Goal: Task Accomplishment & Management: Manage account settings

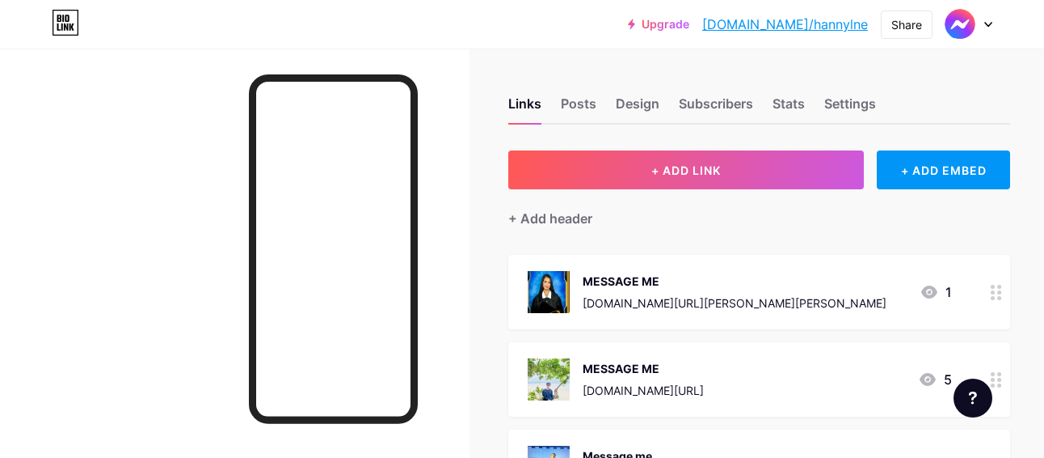
scroll to position [129, 0]
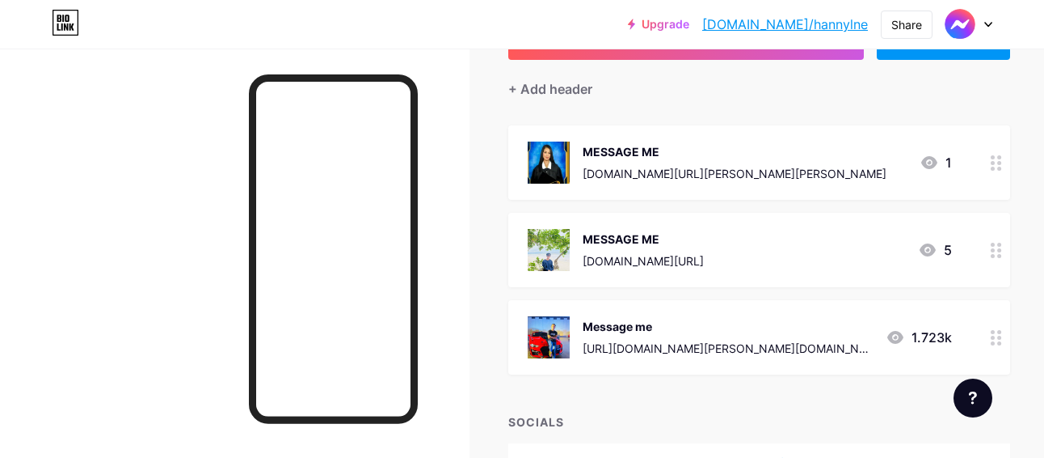
click at [991, 253] on icon at bounding box center [996, 250] width 11 height 15
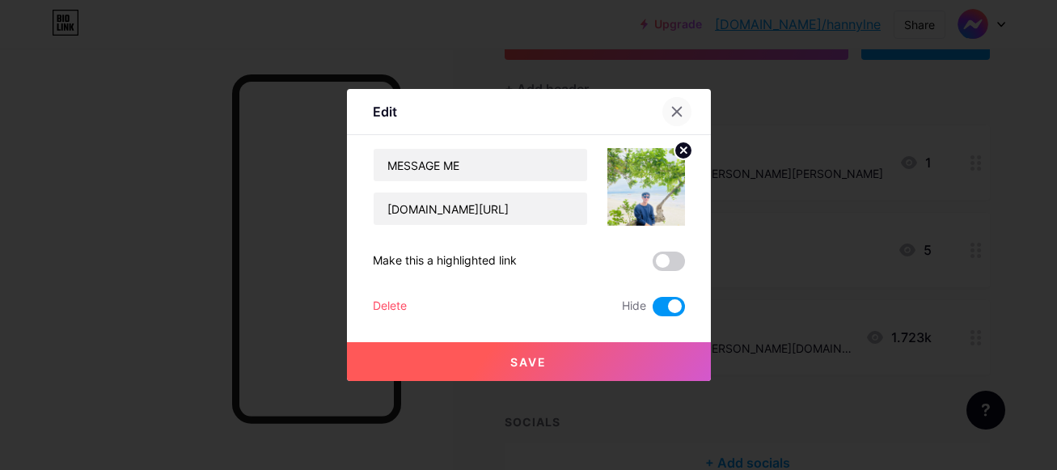
drag, startPoint x: 671, startPoint y: 107, endPoint x: 681, endPoint y: 105, distance: 10.6
click at [681, 105] on icon at bounding box center [676, 111] width 13 height 13
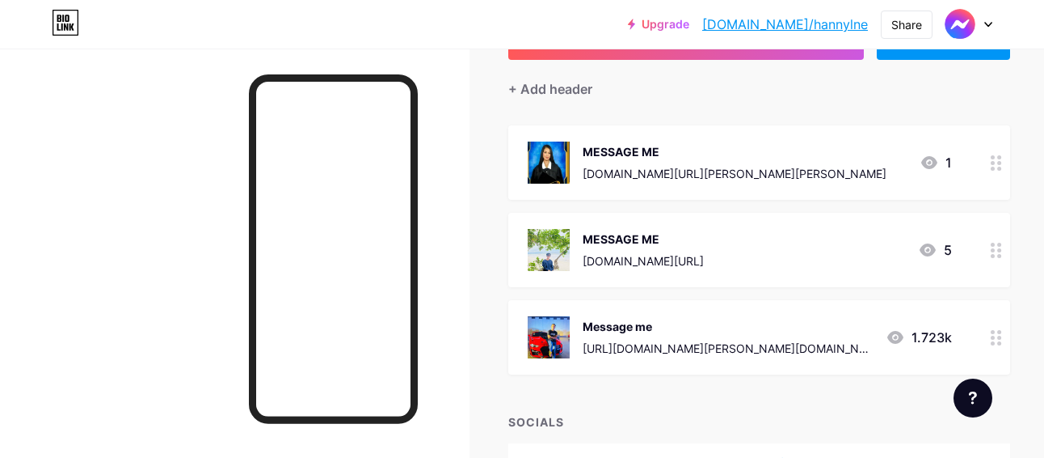
click at [681, 105] on div "+ ADD LINK + ADD EMBED + Add header MESSAGE ME [DOMAIN_NAME][URL][PERSON_NAME][…" at bounding box center [759, 251] width 502 height 461
click at [991, 337] on icon at bounding box center [996, 337] width 11 height 15
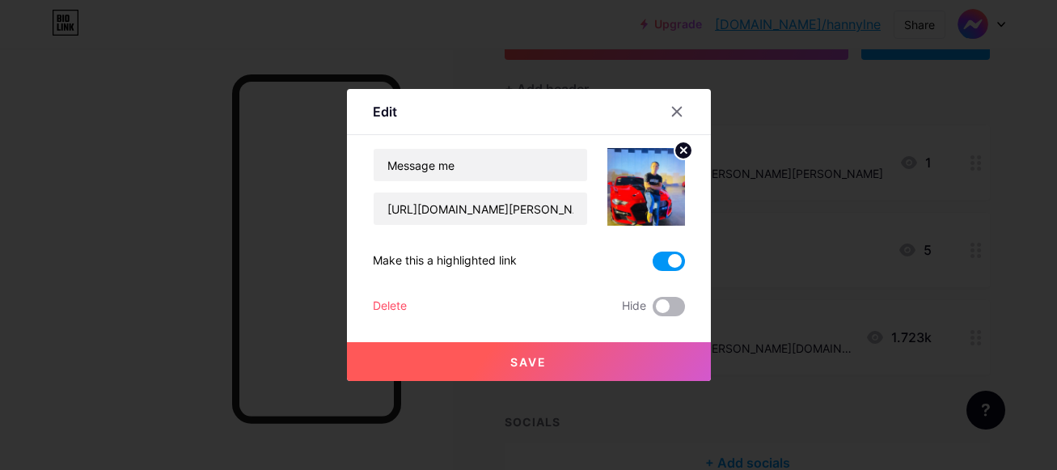
click at [660, 314] on span at bounding box center [668, 306] width 32 height 19
click at [652, 310] on input "checkbox" at bounding box center [652, 310] width 0 height 0
click at [658, 255] on span at bounding box center [668, 260] width 32 height 19
click at [652, 265] on input "checkbox" at bounding box center [652, 265] width 0 height 0
click at [531, 360] on span "Save" at bounding box center [528, 362] width 36 height 14
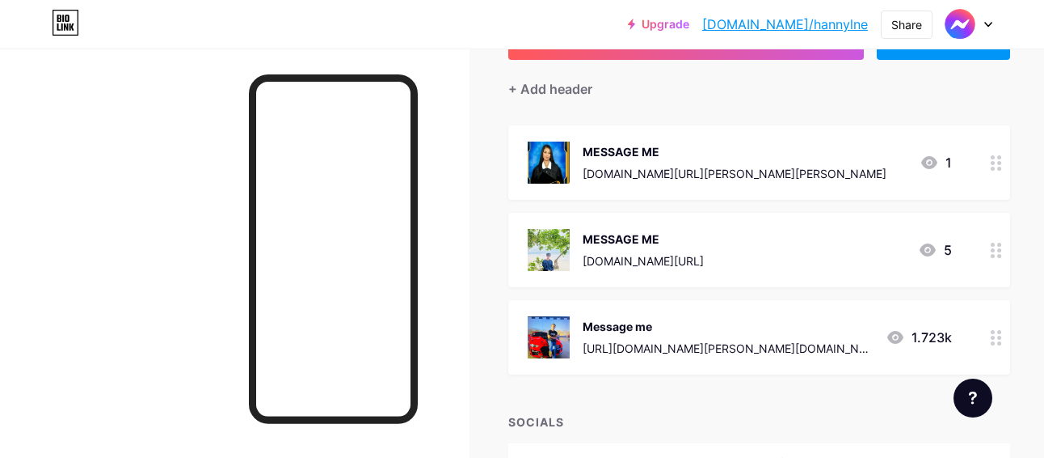
click at [991, 256] on circle at bounding box center [993, 256] width 4 height 4
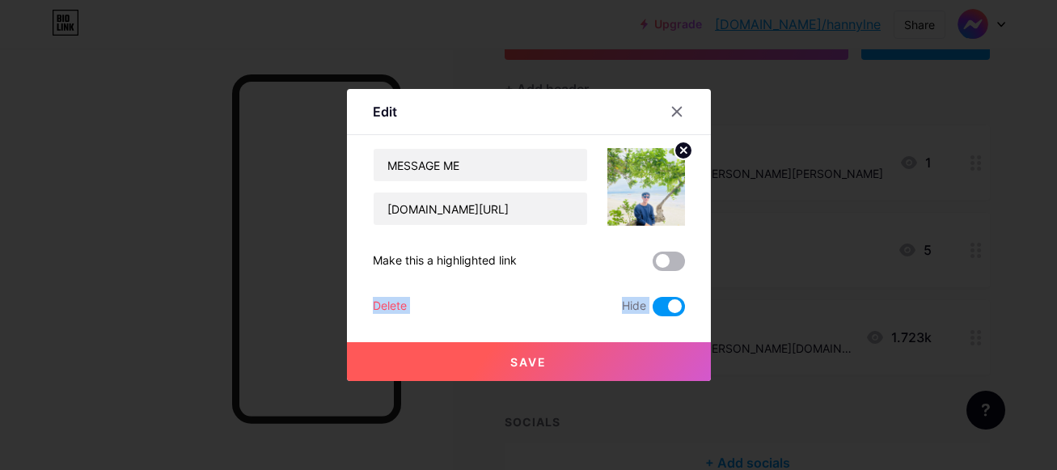
drag, startPoint x: 679, startPoint y: 309, endPoint x: 664, endPoint y: 268, distance: 44.0
click at [664, 268] on div "MESSAGE ME [DOMAIN_NAME][URL] Make this a highlighted link Delete Hide Save" at bounding box center [529, 232] width 312 height 168
click at [664, 268] on span at bounding box center [668, 260] width 32 height 19
click at [652, 265] on input "checkbox" at bounding box center [652, 265] width 0 height 0
click at [668, 295] on div "MESSAGE ME [DOMAIN_NAME][URL] Make this a highlighted link Delete Hide Save" at bounding box center [529, 232] width 312 height 168
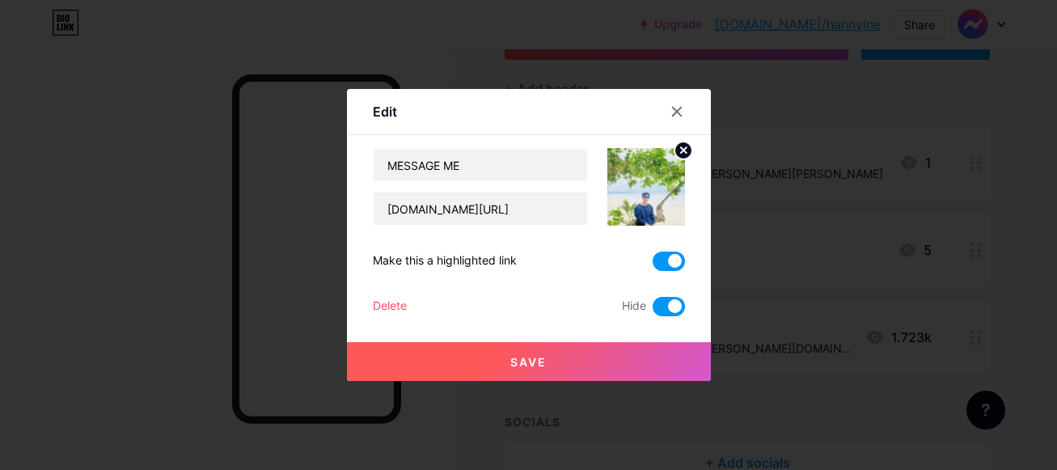
click at [664, 305] on span at bounding box center [668, 306] width 32 height 19
click at [652, 310] on input "checkbox" at bounding box center [652, 310] width 0 height 0
click at [583, 357] on button "Save" at bounding box center [529, 361] width 364 height 39
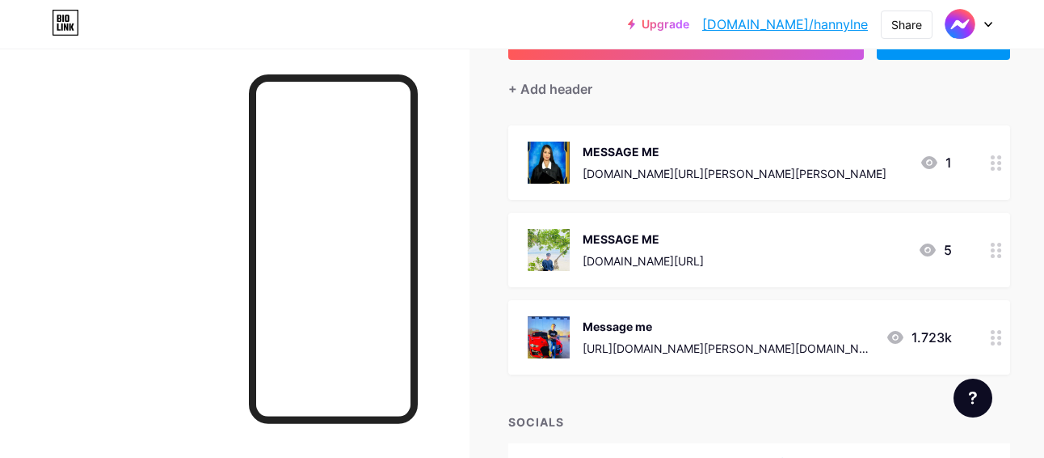
click at [991, 245] on icon at bounding box center [996, 250] width 11 height 15
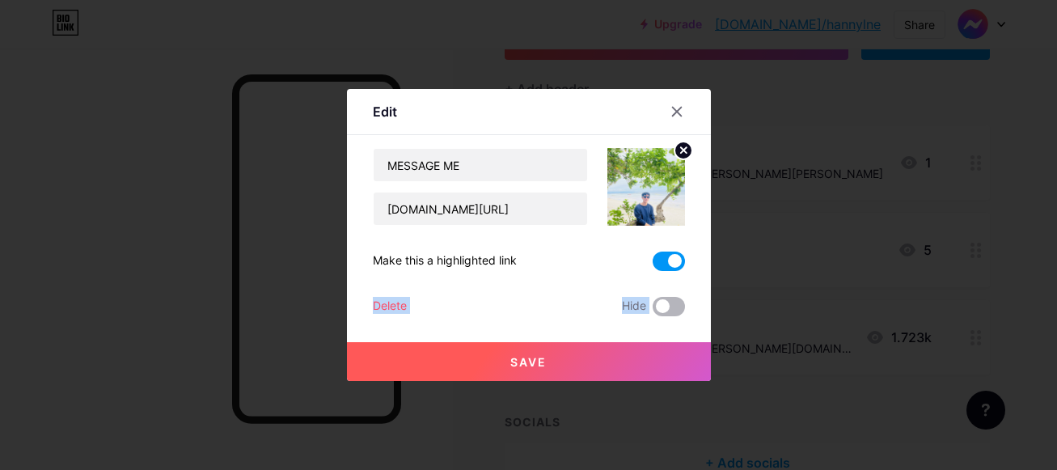
drag, startPoint x: 669, startPoint y: 263, endPoint x: 669, endPoint y: 302, distance: 38.8
click at [669, 302] on div "MESSAGE ME [DOMAIN_NAME][URL] Make this a highlighted link Delete Hide Save" at bounding box center [529, 232] width 312 height 168
click at [669, 302] on span at bounding box center [668, 306] width 32 height 19
click at [652, 310] on input "checkbox" at bounding box center [652, 310] width 0 height 0
click at [669, 251] on div "MESSAGE ME [DOMAIN_NAME][URL] Make this a highlighted link Delete Hide Save" at bounding box center [529, 232] width 312 height 168
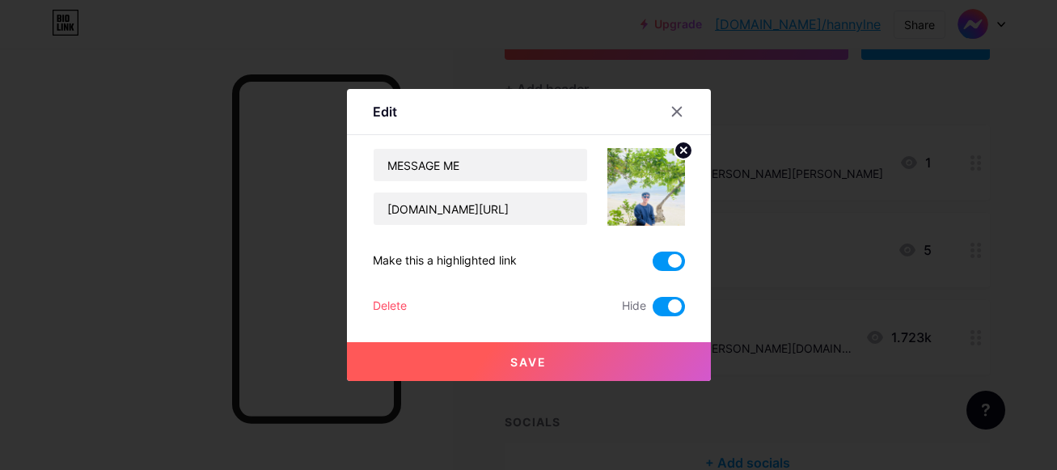
click at [669, 251] on div "MESSAGE ME [DOMAIN_NAME][URL] Make this a highlighted link Delete Hide Save" at bounding box center [529, 232] width 312 height 168
click at [669, 257] on span at bounding box center [668, 260] width 32 height 19
click at [652, 265] on input "checkbox" at bounding box center [652, 265] width 0 height 0
click at [558, 371] on button "Save" at bounding box center [529, 361] width 364 height 39
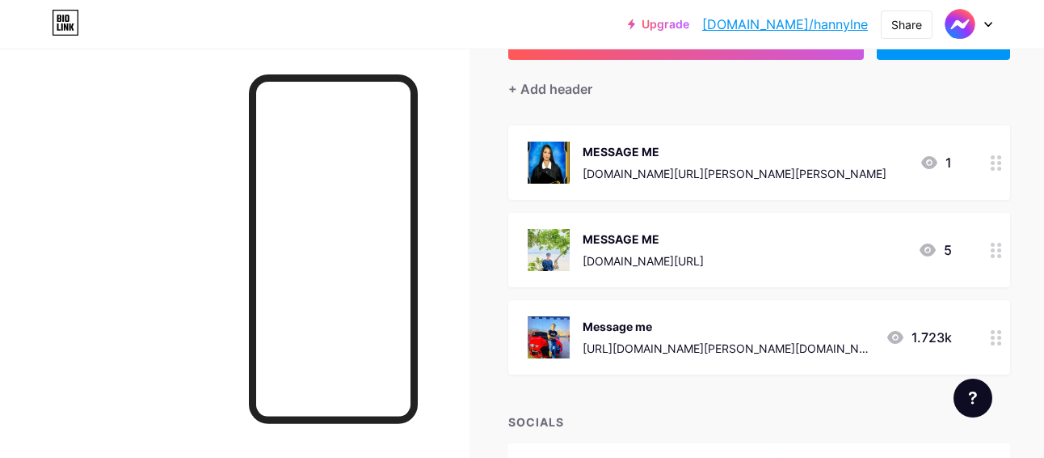
click at [998, 255] on circle at bounding box center [1000, 256] width 4 height 4
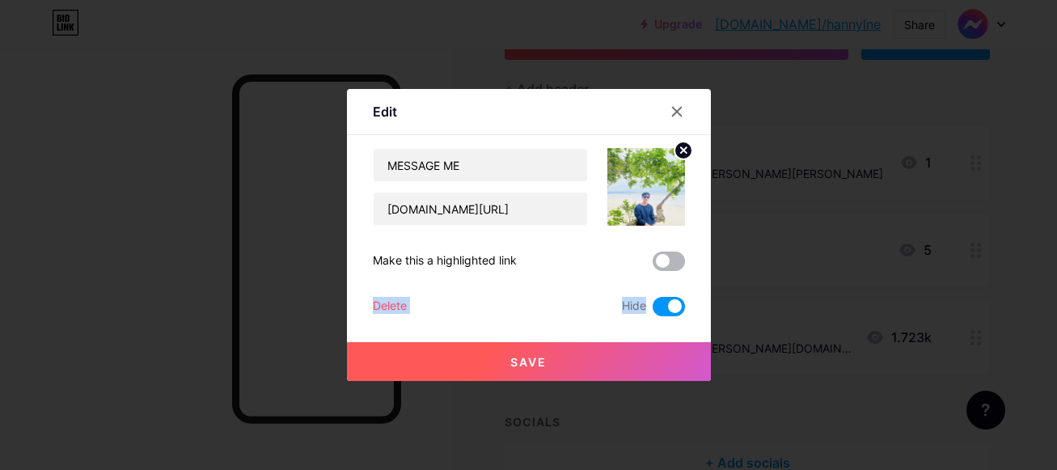
drag, startPoint x: 663, startPoint y: 296, endPoint x: 667, endPoint y: 264, distance: 32.6
click at [667, 264] on div "MESSAGE ME [DOMAIN_NAME][URL] Make this a highlighted link Delete Hide Save" at bounding box center [529, 232] width 312 height 168
click at [667, 264] on span at bounding box center [668, 260] width 32 height 19
click at [652, 265] on input "checkbox" at bounding box center [652, 265] width 0 height 0
click at [661, 305] on span at bounding box center [668, 306] width 32 height 19
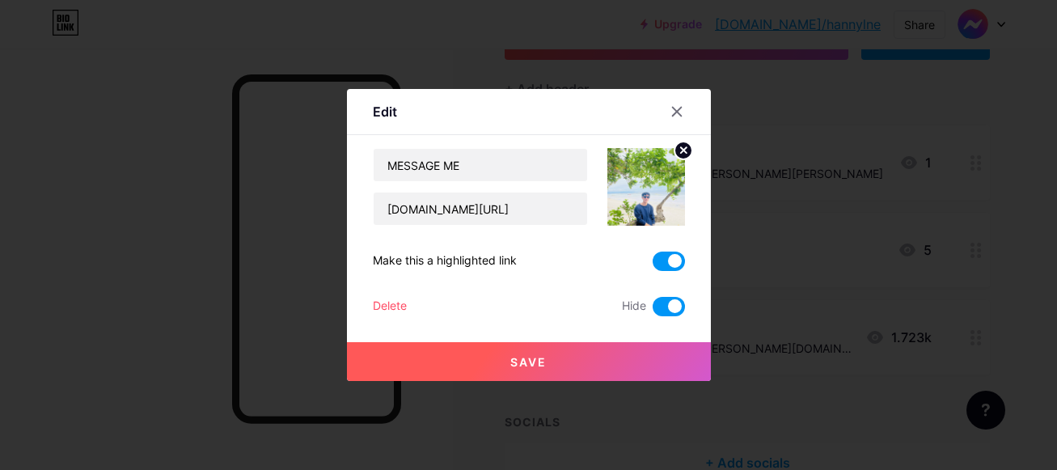
click at [652, 310] on input "checkbox" at bounding box center [652, 310] width 0 height 0
click at [560, 356] on button "Save" at bounding box center [529, 361] width 364 height 39
